Goal: Submit feedback/report problem

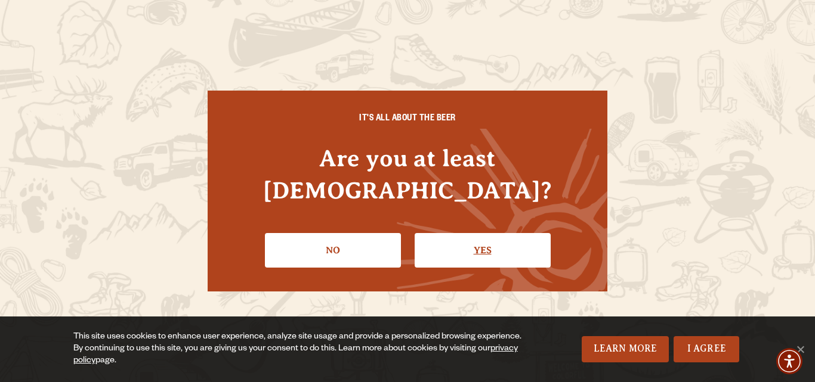
click at [486, 236] on link "Yes" at bounding box center [483, 250] width 136 height 35
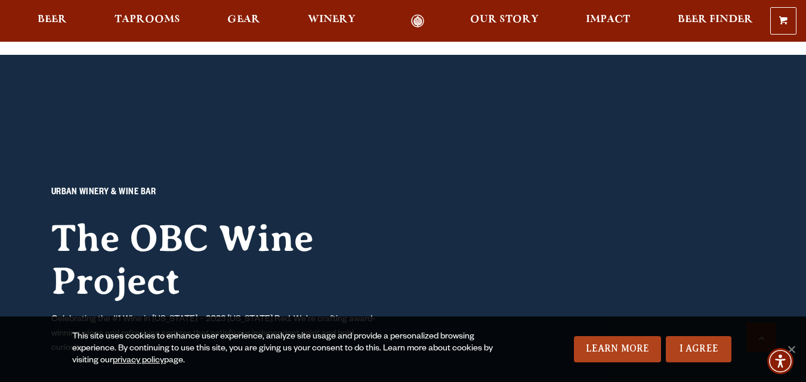
scroll to position [955, 0]
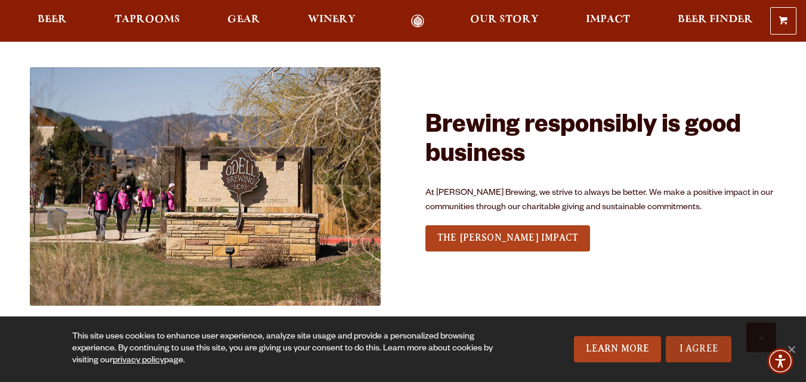
click at [706, 357] on link "I Agree" at bounding box center [699, 350] width 66 height 26
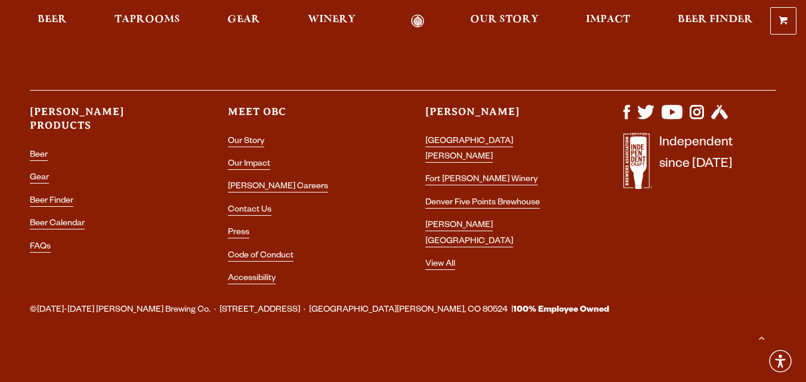
scroll to position [3522, 0]
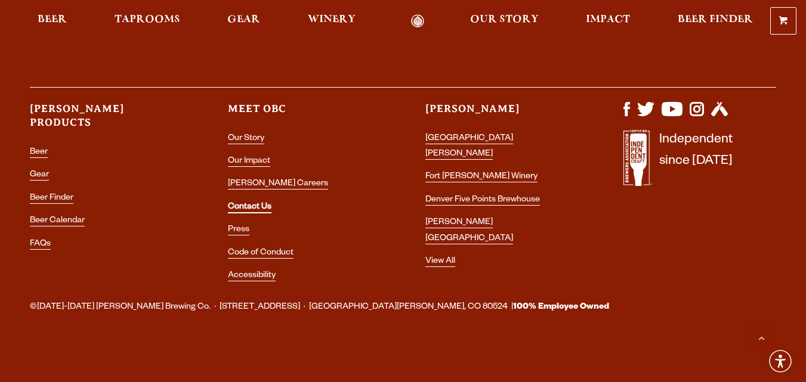
click at [242, 211] on link "Contact Us" at bounding box center [250, 208] width 44 height 11
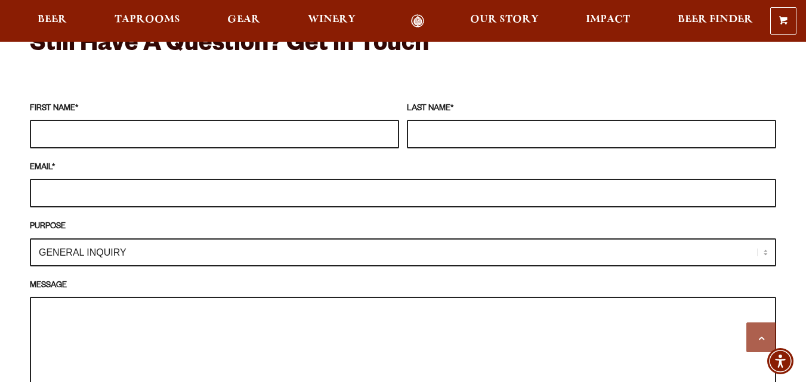
scroll to position [1014, 0]
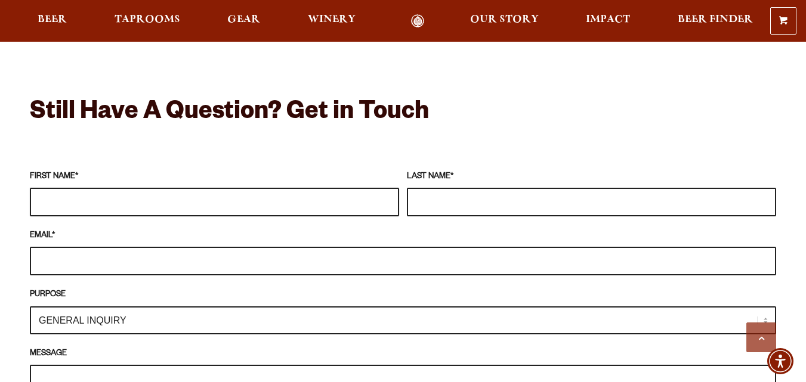
click at [67, 188] on input "FIRST NAME *" at bounding box center [214, 202] width 369 height 29
type input "[PERSON_NAME]"
type input "[PERSON_NAME][EMAIL_ADDRESS][DOMAIN_NAME]"
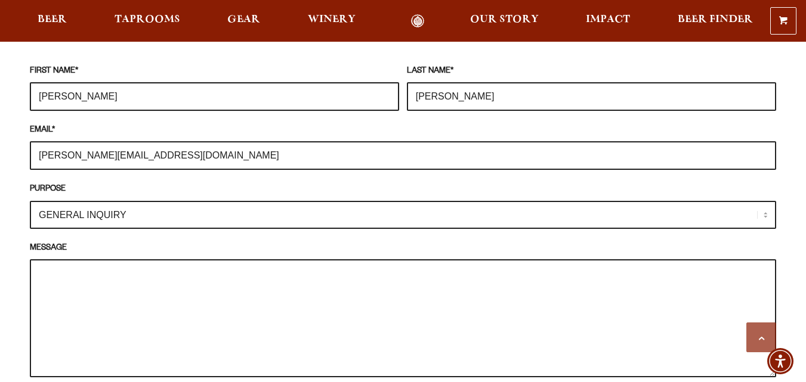
scroll to position [1193, 0]
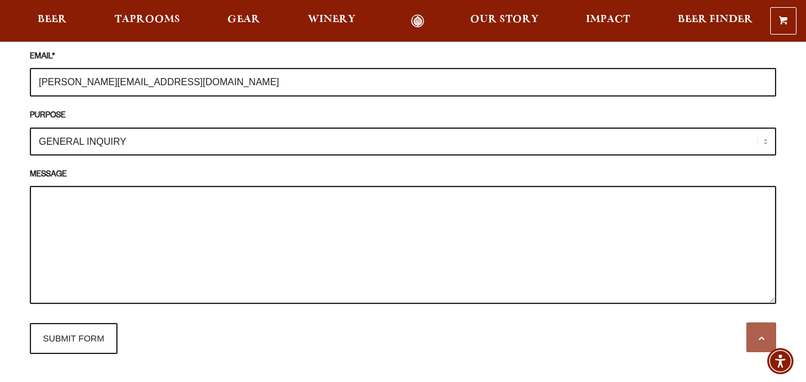
click at [128, 224] on textarea "MESSAGE" at bounding box center [403, 245] width 746 height 118
paste textarea "Lo, Ip d sitame conse adipi, elits, doe tempor inci utlaboreet — dolorem al eni…"
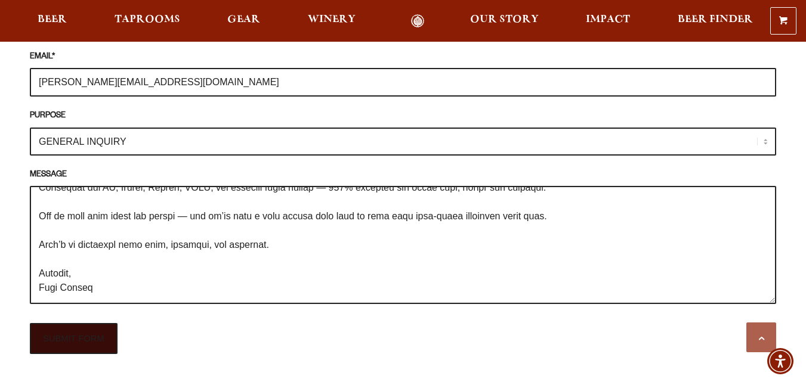
type textarea "Lo, Ip d sitame conse adipi, elits, doe tempor inci utlaboreet — dolorem al eni…"
click at [64, 323] on input "SUBMIT FORM" at bounding box center [74, 338] width 88 height 31
type input "Sending"
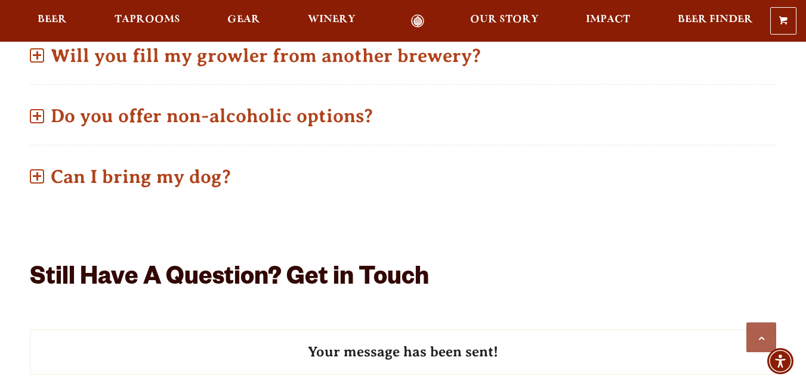
scroll to position [716, 0]
